Goal: Task Accomplishment & Management: Manage account settings

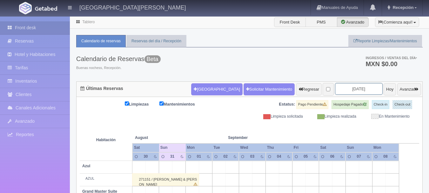
click at [338, 90] on input "[DATE]" at bounding box center [359, 89] width 48 height 12
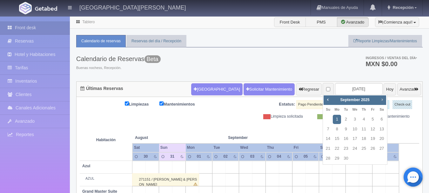
click at [380, 101] on span "Next" at bounding box center [381, 99] width 5 height 5
click at [372, 138] on link "17" at bounding box center [373, 138] width 8 height 9
type input "[DATE]"
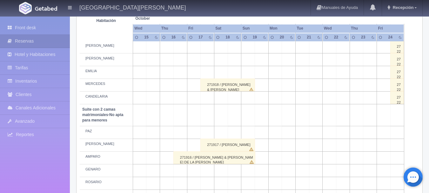
scroll to position [480, 0]
